Goal: Information Seeking & Learning: Learn about a topic

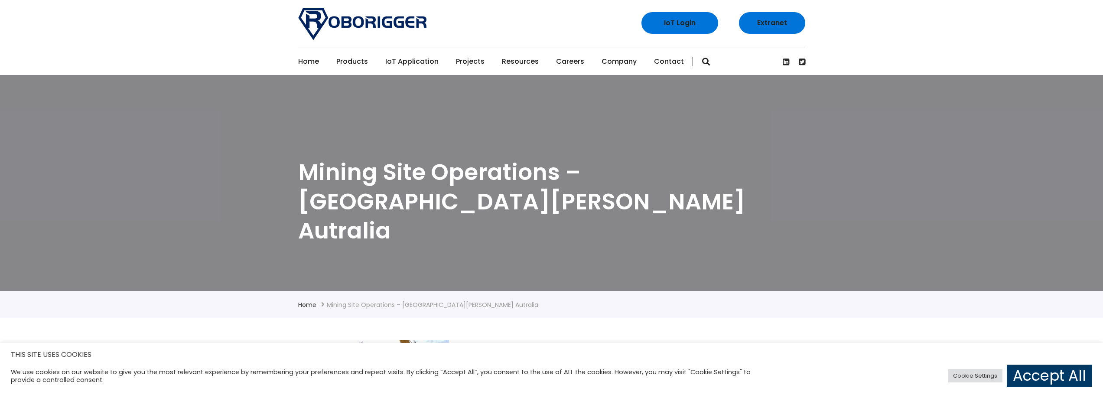
click at [783, 27] on link "Extranet" at bounding box center [772, 23] width 66 height 22
click at [929, 55] on div "Home Products Why use Roborigger Roborigger Units Specialised Spreader & Lift F…" at bounding box center [551, 61] width 1103 height 27
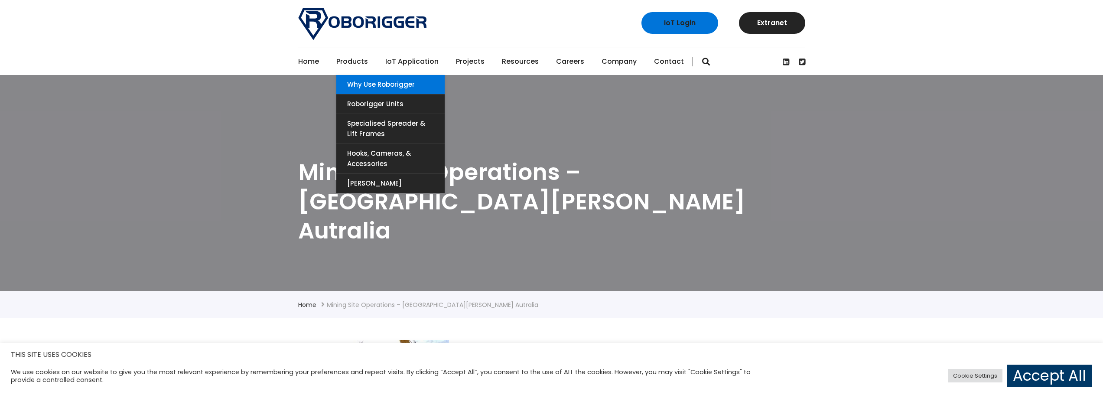
click at [351, 81] on link "Why use Roborigger" at bounding box center [390, 84] width 108 height 19
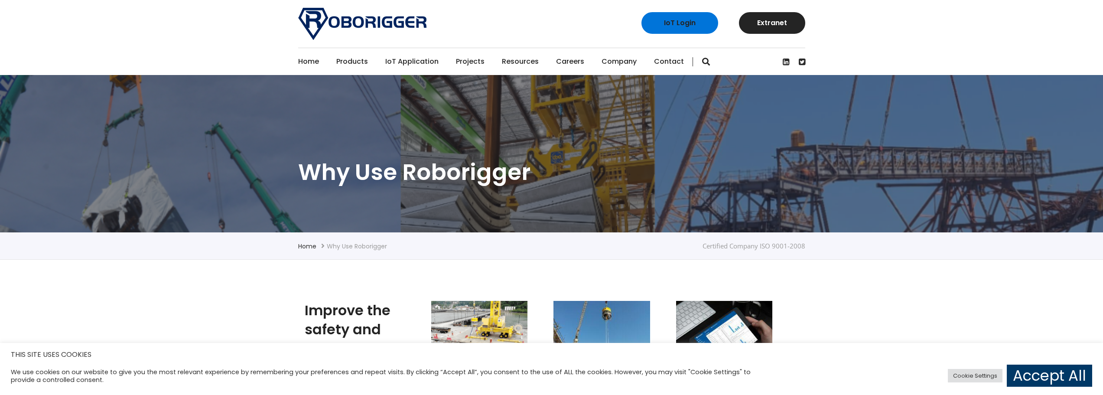
click at [467, 63] on link "Projects" at bounding box center [470, 61] width 29 height 27
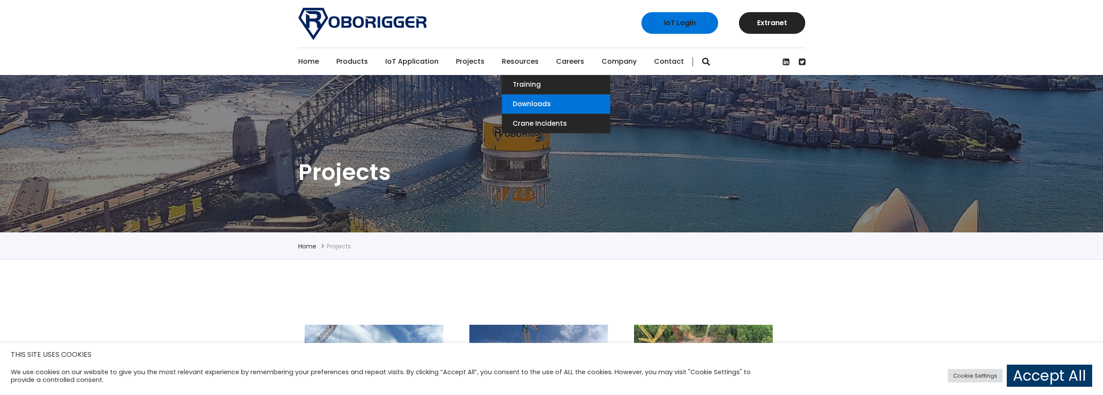
click at [514, 101] on link "Downloads" at bounding box center [556, 103] width 108 height 19
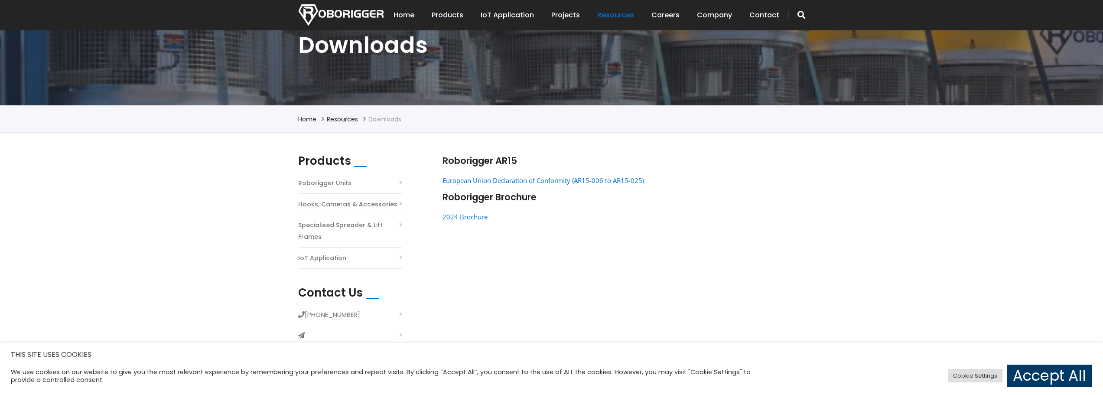
scroll to position [130, 0]
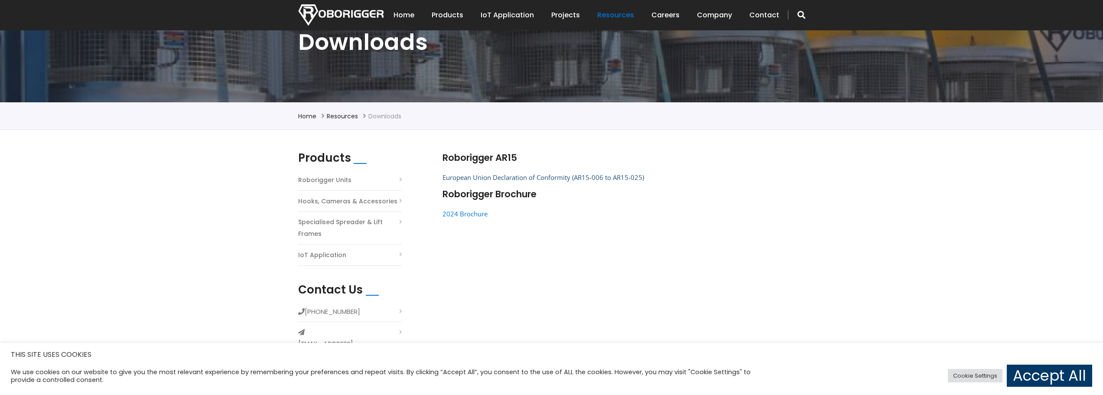
click at [501, 177] on link "European Union Declaration of Conformity (AR15-006 to AR15-025)" at bounding box center [543, 177] width 202 height 9
click at [473, 216] on link "2024 Brochure" at bounding box center [464, 213] width 45 height 9
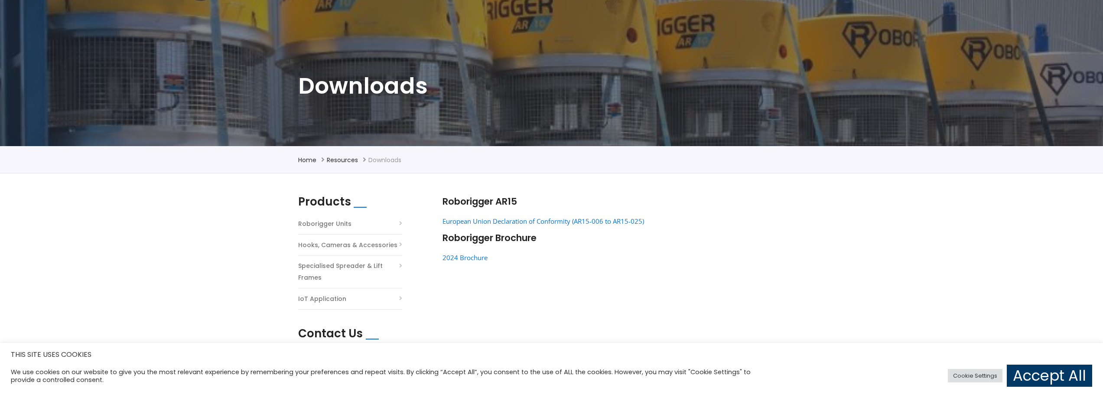
scroll to position [0, 0]
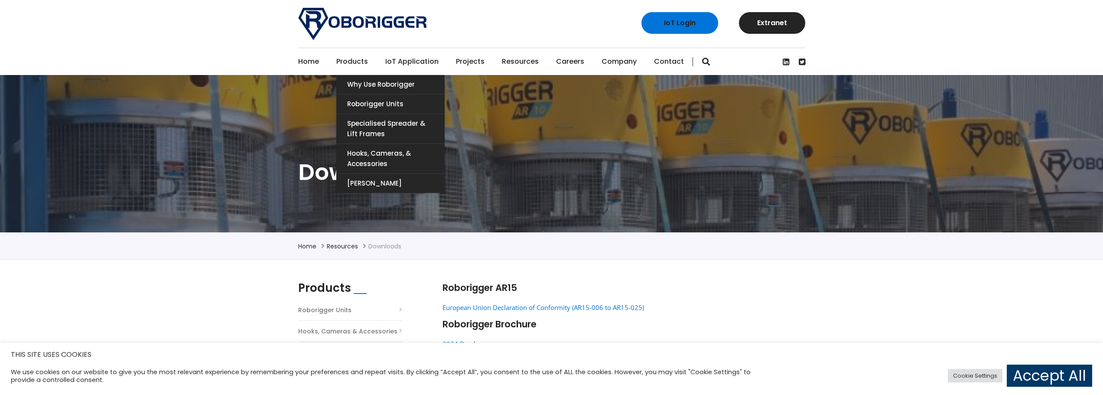
click at [344, 59] on link "Products" at bounding box center [352, 61] width 32 height 27
click at [403, 101] on link "Roborigger Units" at bounding box center [390, 103] width 108 height 19
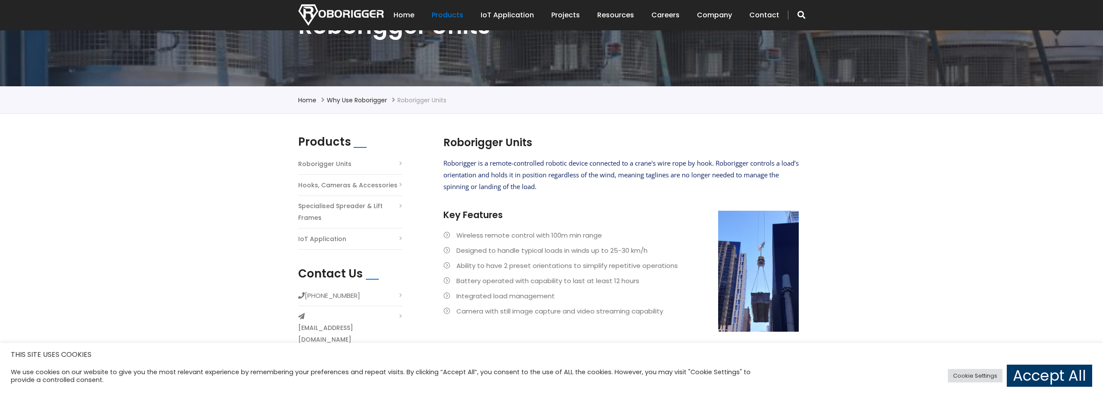
scroll to position [130, 0]
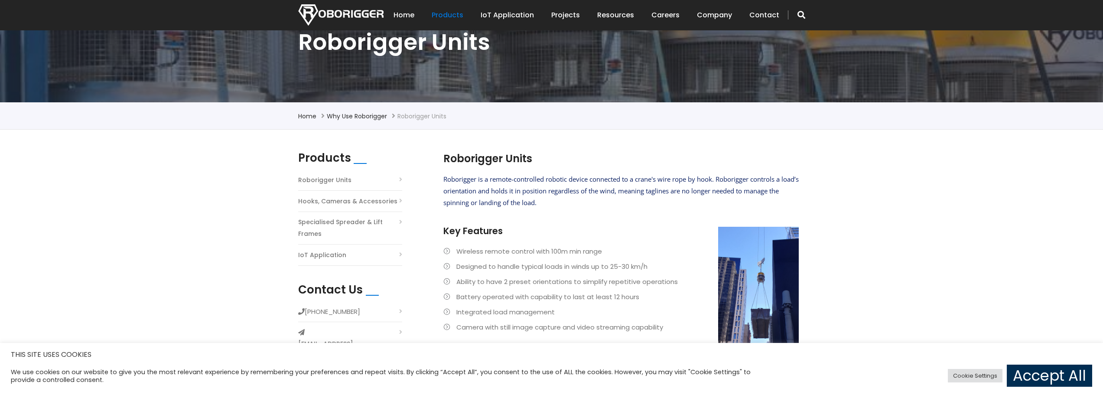
click at [1037, 384] on link "Accept All" at bounding box center [1049, 375] width 85 height 22
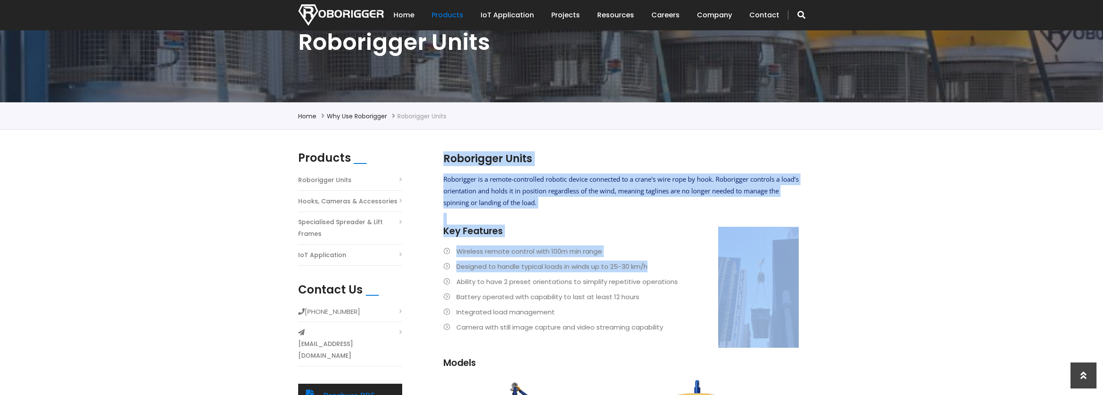
drag, startPoint x: 777, startPoint y: 279, endPoint x: 800, endPoint y: 297, distance: 29.3
click at [800, 297] on section "Roborigger Units Roborigger is a remote-controlled robotic device connected to …" at bounding box center [621, 264] width 364 height 226
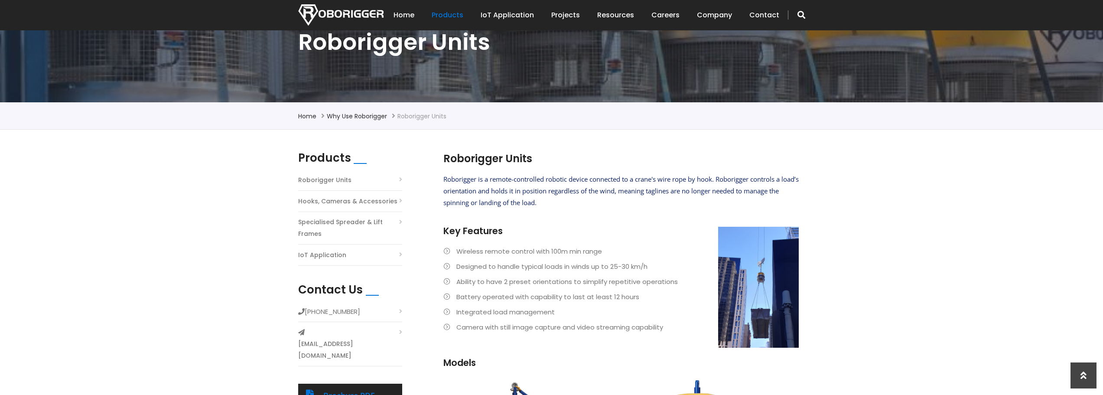
click at [644, 285] on li "Ability to have 2 preset orientations to simplify repetitive operations" at bounding box center [620, 282] width 355 height 12
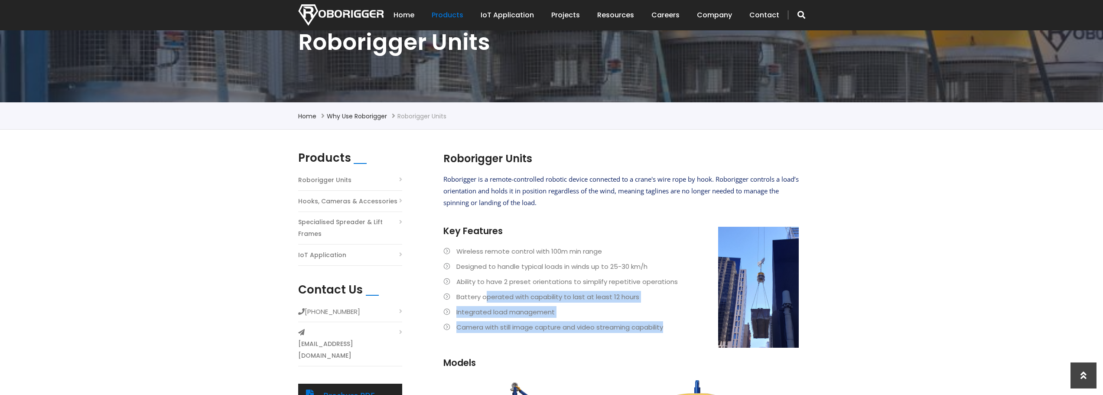
drag, startPoint x: 666, startPoint y: 330, endPoint x: 487, endPoint y: 288, distance: 184.7
click at [487, 288] on ul "Wireless remote control with 100m min range Designed to handle typical loads in…" at bounding box center [620, 289] width 355 height 88
click at [623, 335] on div "Roborigger is a remote-controlled robotic device connected to a crane's wire ro…" at bounding box center [620, 264] width 355 height 183
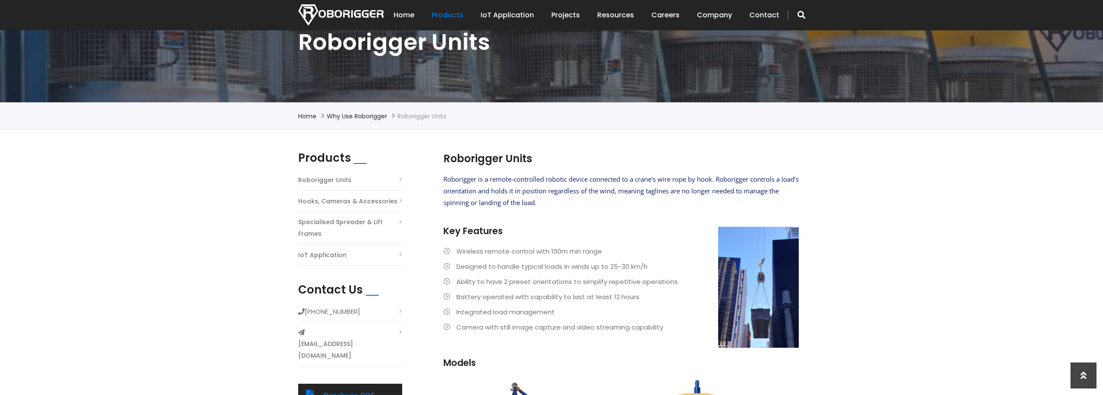
click at [621, 330] on li "Camera with still image capture and video streaming capability" at bounding box center [620, 327] width 355 height 12
drag, startPoint x: 613, startPoint y: 328, endPoint x: 451, endPoint y: 327, distance: 161.6
click at [451, 327] on li "Camera with still image capture and video streaming capability" at bounding box center [620, 327] width 355 height 12
click at [446, 325] on li "Camera with still image capture and video streaming capability" at bounding box center [620, 327] width 355 height 12
drag, startPoint x: 474, startPoint y: 328, endPoint x: 624, endPoint y: 329, distance: 150.4
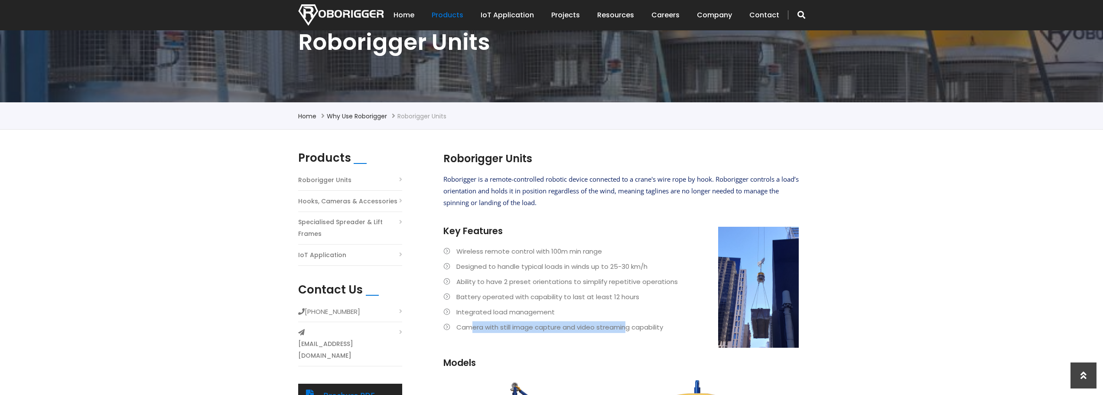
click at [624, 329] on li "Camera with still image capture and video streaming capability" at bounding box center [620, 327] width 355 height 12
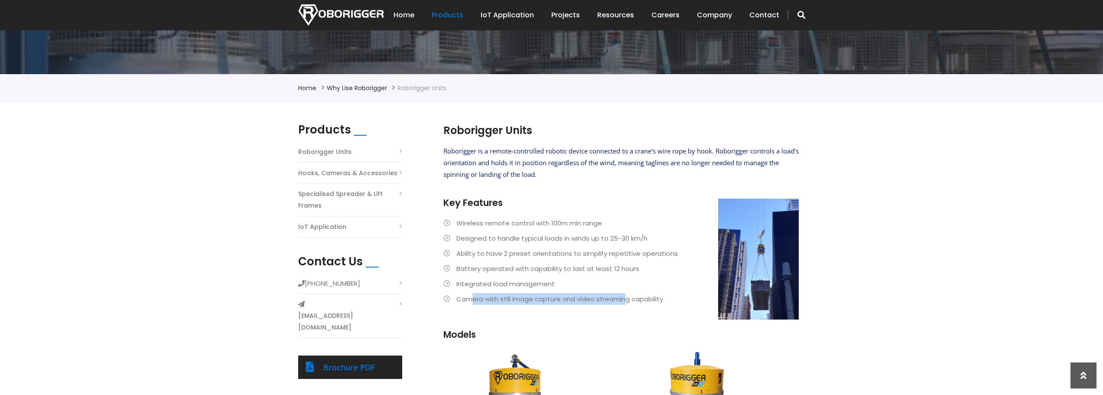
scroll to position [173, 0]
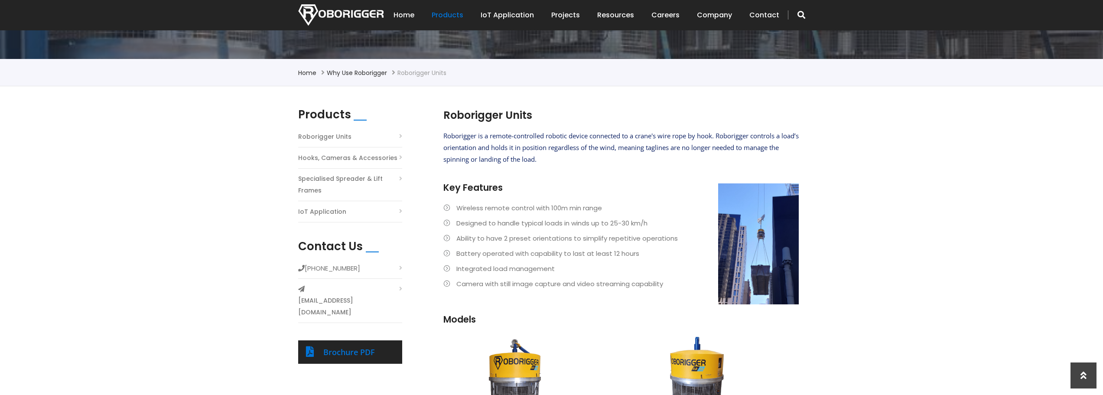
click at [530, 253] on li "Battery operated with capability to last at least 12 hours" at bounding box center [620, 253] width 355 height 12
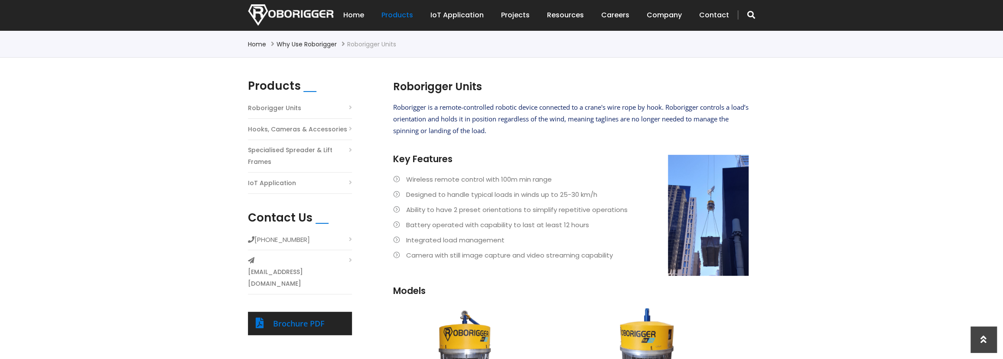
scroll to position [241, 0]
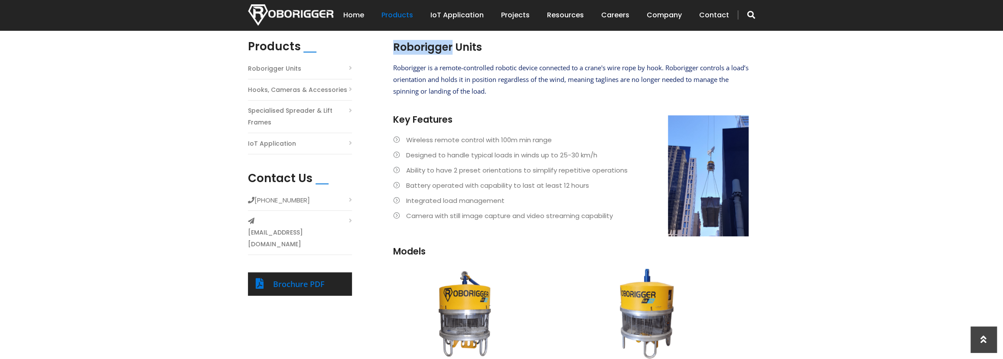
drag, startPoint x: 430, startPoint y: 46, endPoint x: 393, endPoint y: 44, distance: 37.8
click at [393, 44] on h2 "Roborigger Units" at bounding box center [570, 47] width 355 height 15
copy h2 "Roborigger"
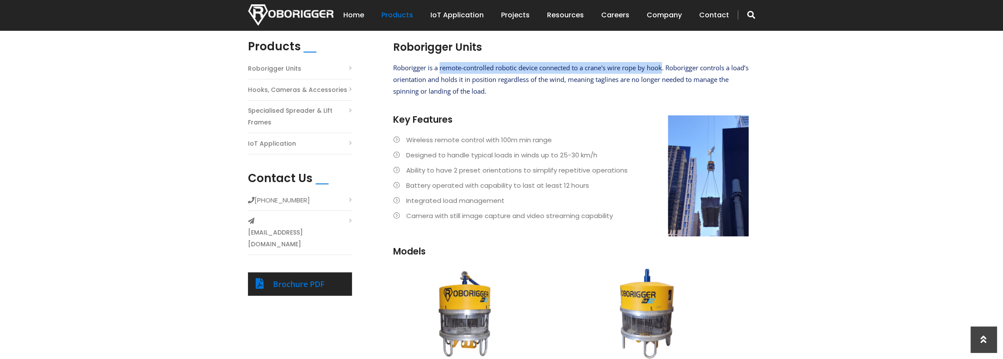
drag, startPoint x: 440, startPoint y: 68, endPoint x: 664, endPoint y: 68, distance: 224.0
click at [664, 68] on span "Roborigger is a remote-controlled robotic device connected to a crane's wire ro…" at bounding box center [570, 79] width 355 height 32
copy span "remote-controlled robotic device connected to a crane's wire rope by hook"
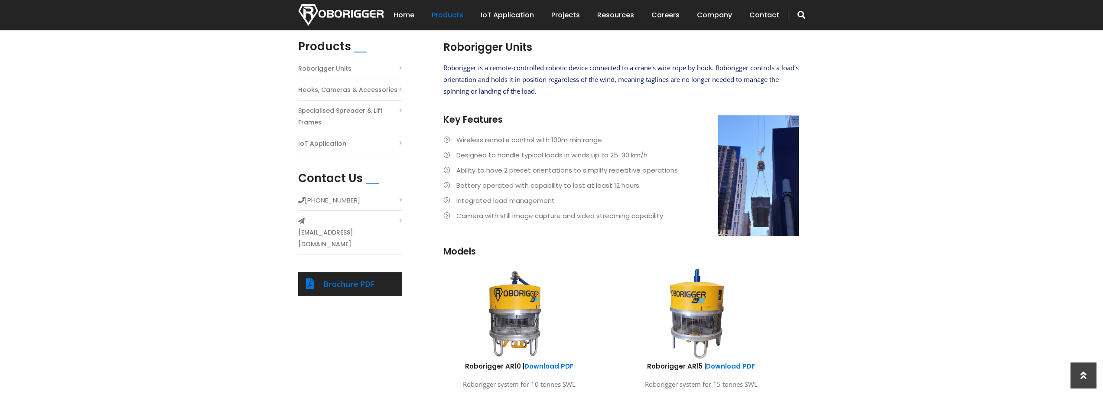
click at [827, 160] on div "Products Roborigger Units Hooks, Cameras & Accessories Specialised Spreader & L…" at bounding box center [551, 292] width 1103 height 549
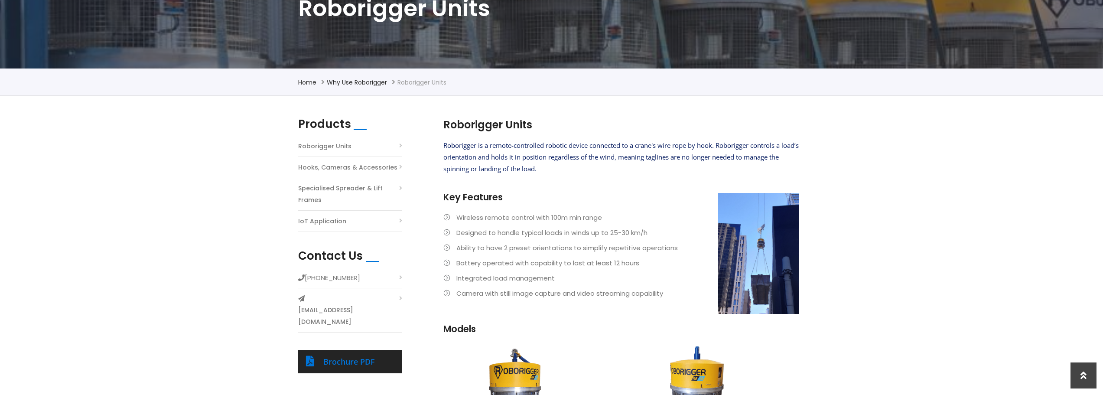
scroll to position [67, 0]
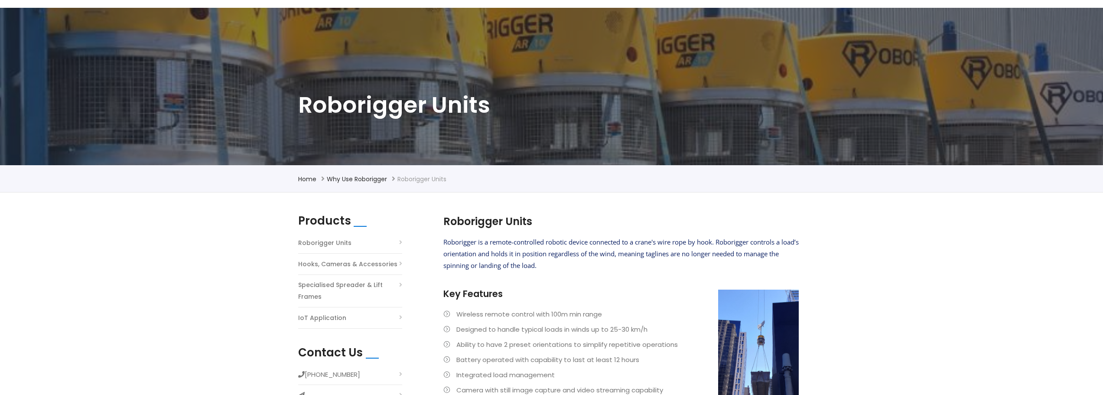
click at [330, 261] on link "Hooks, Cameras & Accessories" at bounding box center [347, 264] width 99 height 12
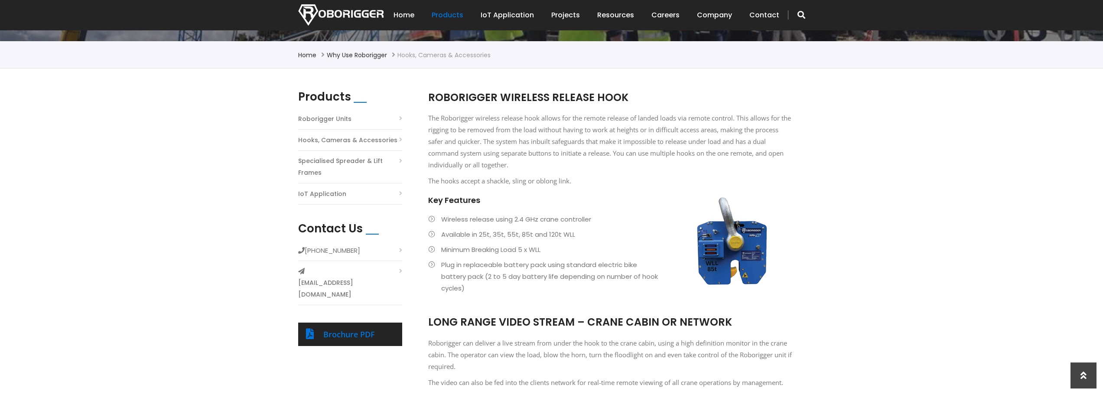
scroll to position [173, 0]
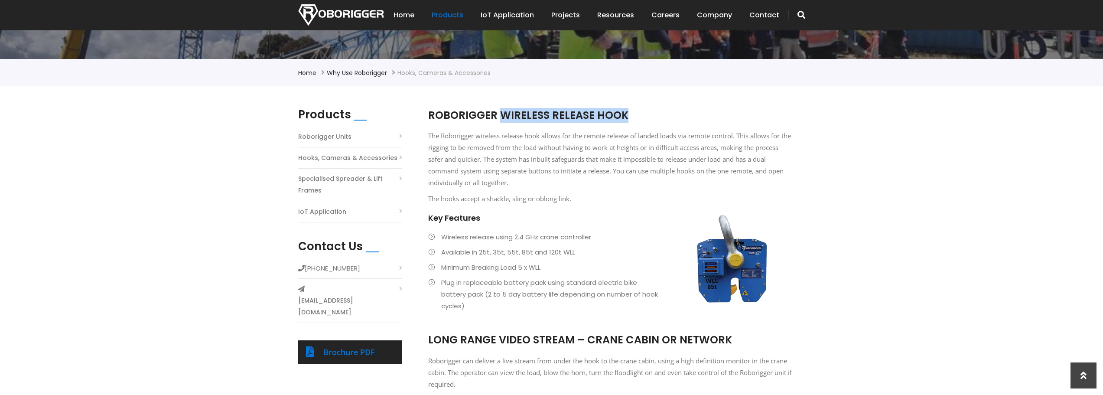
drag, startPoint x: 537, startPoint y: 114, endPoint x: 624, endPoint y: 117, distance: 86.3
click at [624, 117] on span "ROBORIGGER WIRELESS RELEASE HOOK" at bounding box center [528, 115] width 200 height 14
copy span "WIRELESS RELEASE HOOK"
click at [325, 137] on link "Roborigger Units" at bounding box center [324, 137] width 53 height 12
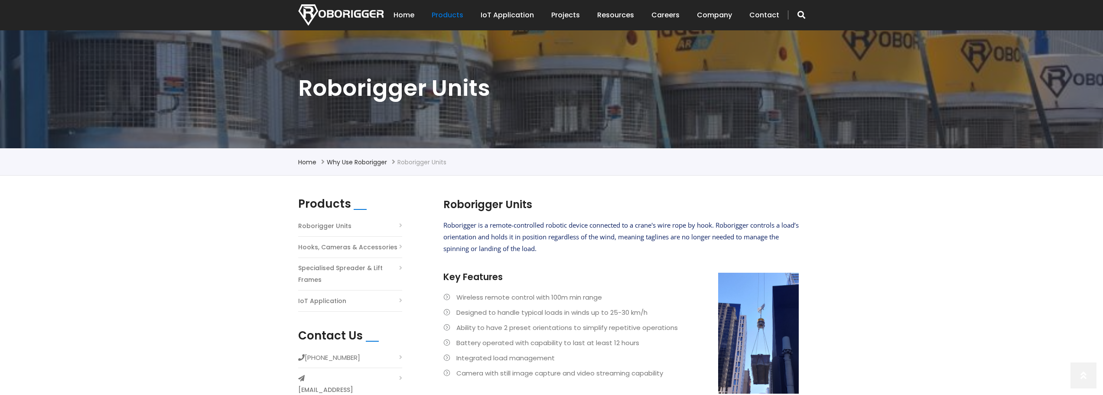
scroll to position [87, 0]
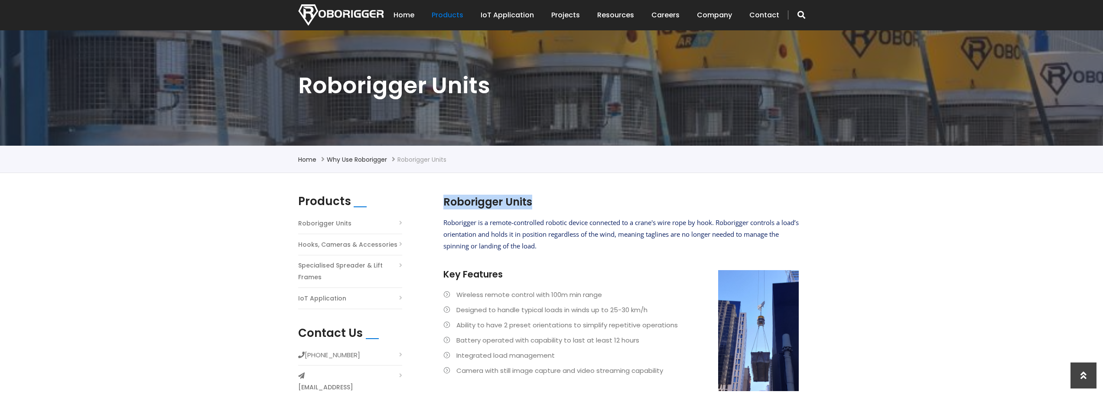
drag, startPoint x: 533, startPoint y: 200, endPoint x: 444, endPoint y: 205, distance: 88.9
click at [444, 205] on h2 "Roborigger Units" at bounding box center [620, 202] width 355 height 15
copy h2 "Roborigger Units"
click at [341, 246] on link "Hooks, Cameras & Accessories" at bounding box center [347, 245] width 99 height 12
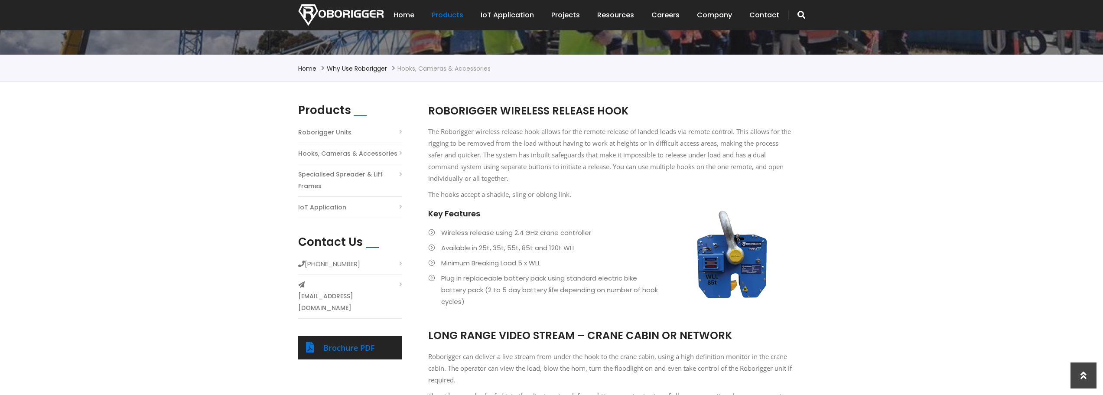
scroll to position [173, 0]
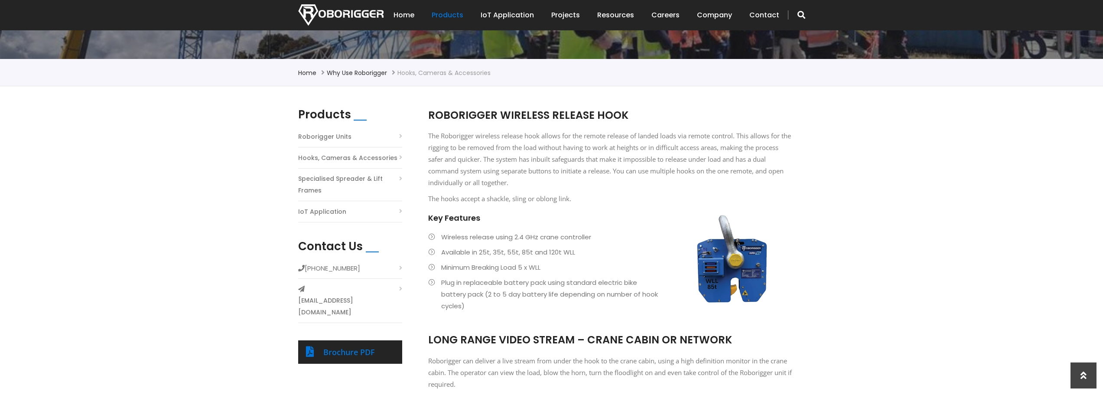
click at [344, 179] on link "Specialised Spreader & Lift Frames" at bounding box center [350, 184] width 104 height 23
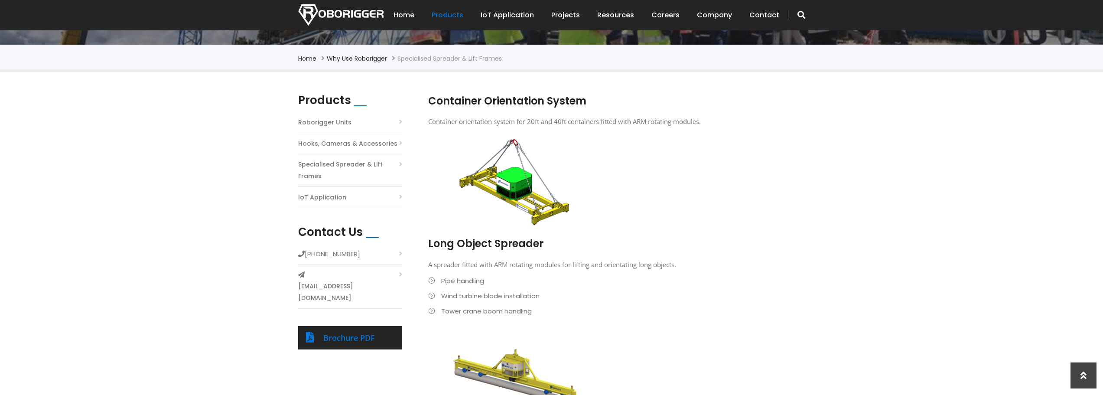
scroll to position [173, 0]
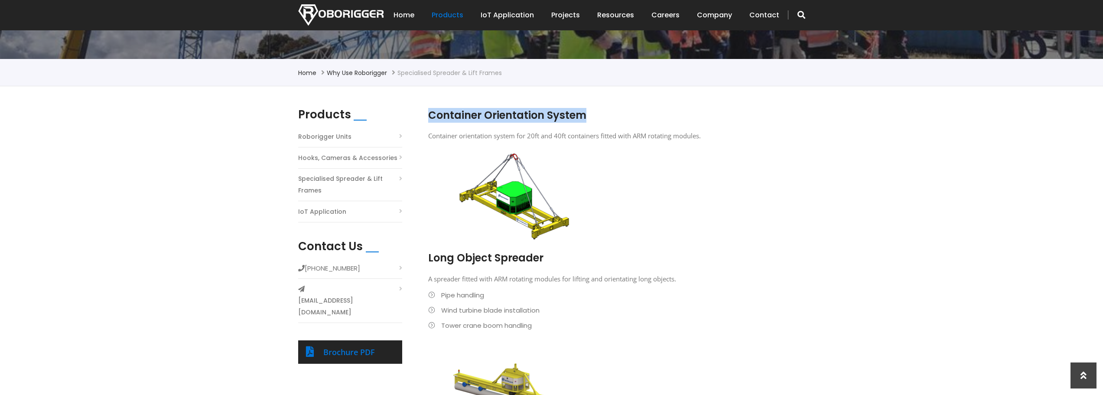
drag, startPoint x: 429, startPoint y: 114, endPoint x: 598, endPoint y: 114, distance: 168.1
click at [598, 114] on h2 "Container Orientation System" at bounding box center [610, 115] width 364 height 15
copy h2 "Container Orientation System"
click at [347, 179] on link "Specialised Spreader & Lift Frames" at bounding box center [350, 184] width 104 height 23
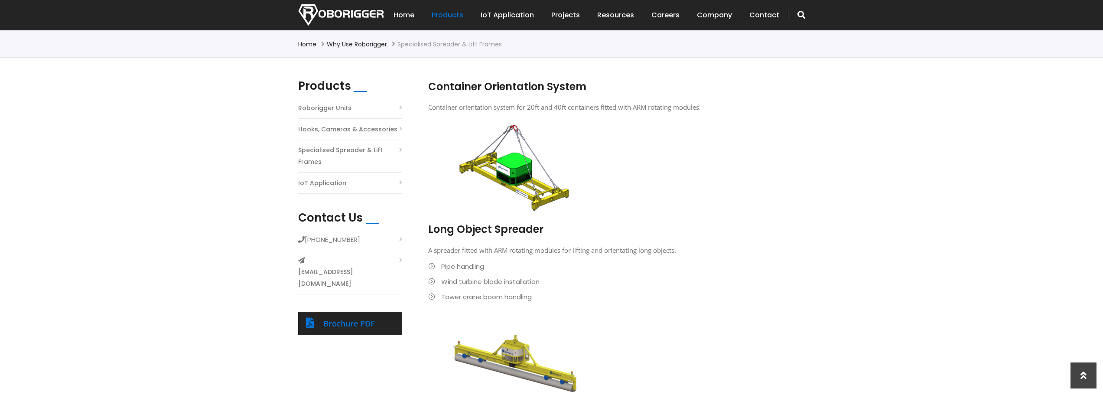
scroll to position [217, 0]
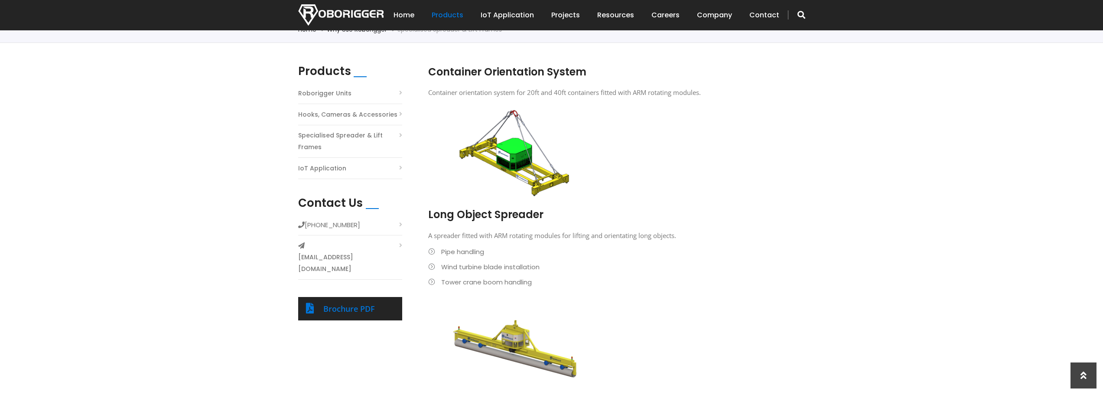
click at [328, 169] on link "IoT Application" at bounding box center [322, 169] width 48 height 12
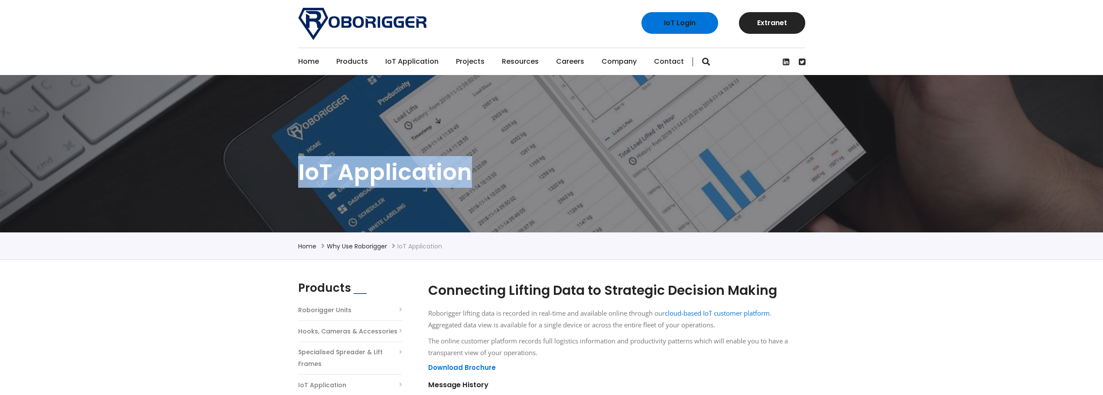
drag, startPoint x: 299, startPoint y: 170, endPoint x: 468, endPoint y: 176, distance: 170.0
click at [468, 176] on h1 "IoT Application" at bounding box center [551, 171] width 507 height 29
copy h1 "IoT Application"
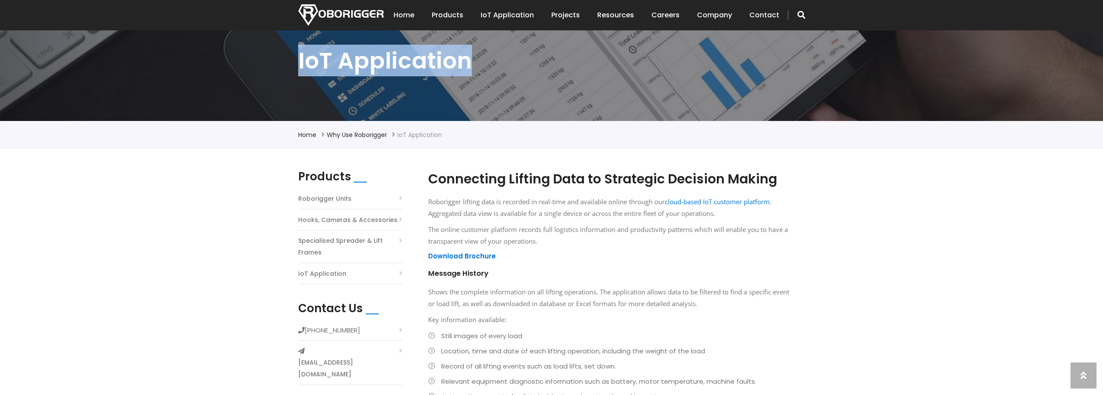
scroll to position [130, 0]
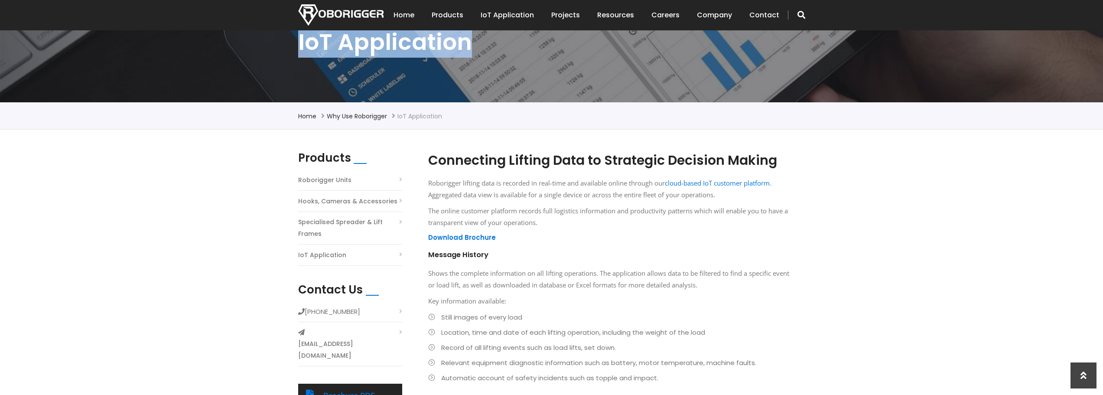
click at [315, 226] on link "Specialised Spreader & Lift Frames" at bounding box center [350, 227] width 104 height 23
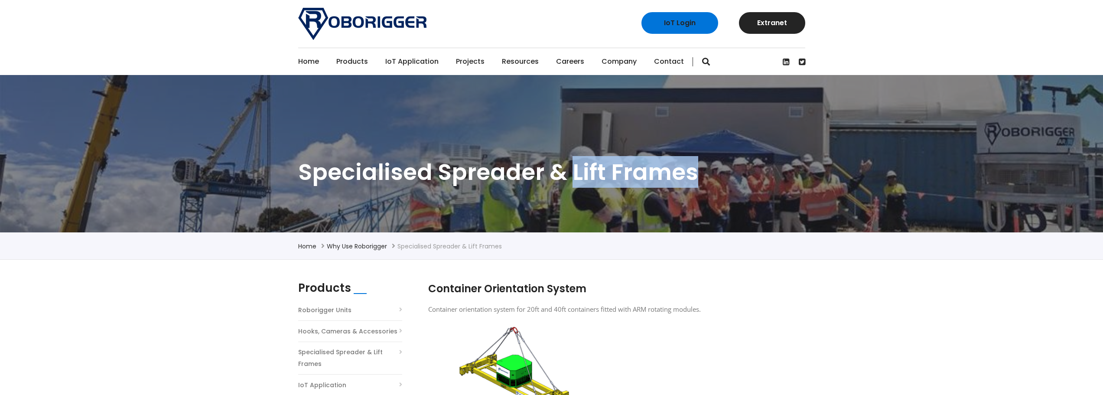
drag, startPoint x: 573, startPoint y: 176, endPoint x: 696, endPoint y: 180, distance: 123.6
click at [696, 180] on h1 "Specialised Spreader & Lift Frames" at bounding box center [551, 171] width 507 height 29
copy h1 "Lift Frames"
click at [462, 62] on link "Projects" at bounding box center [470, 61] width 29 height 27
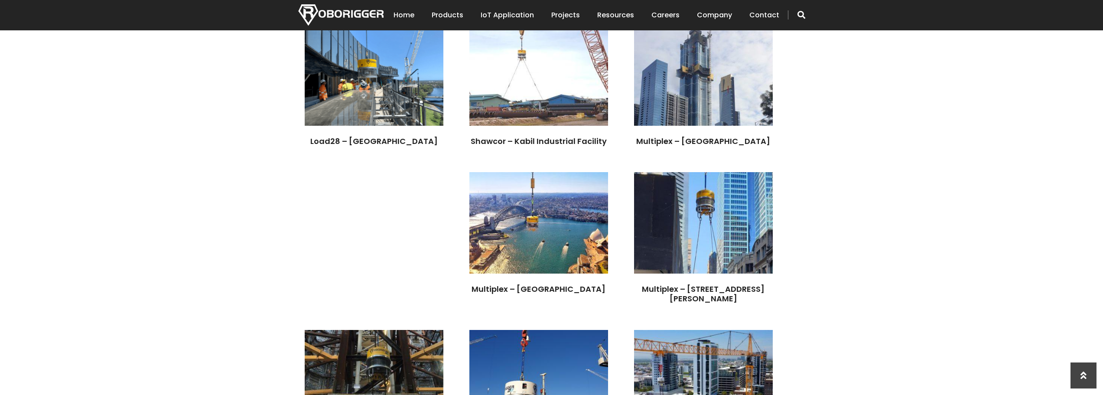
scroll to position [1618, 0]
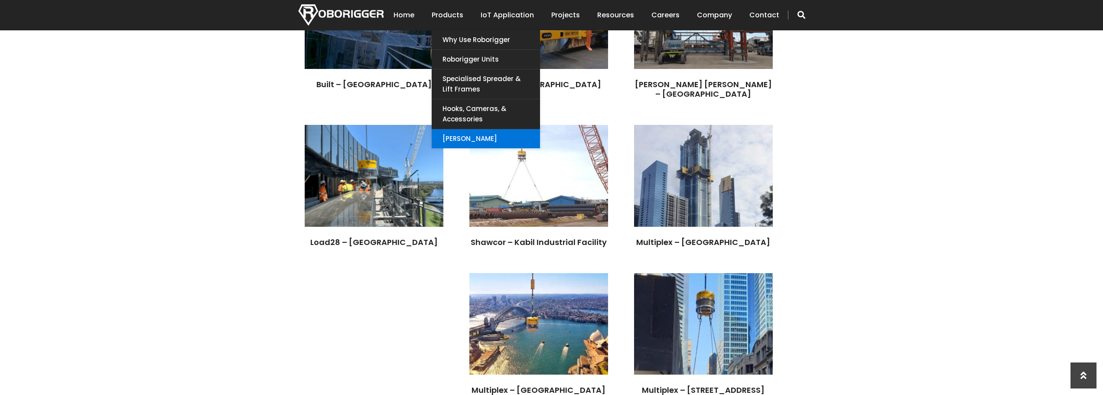
click at [473, 134] on link "[PERSON_NAME]" at bounding box center [486, 138] width 108 height 19
